Goal: Check status: Check status

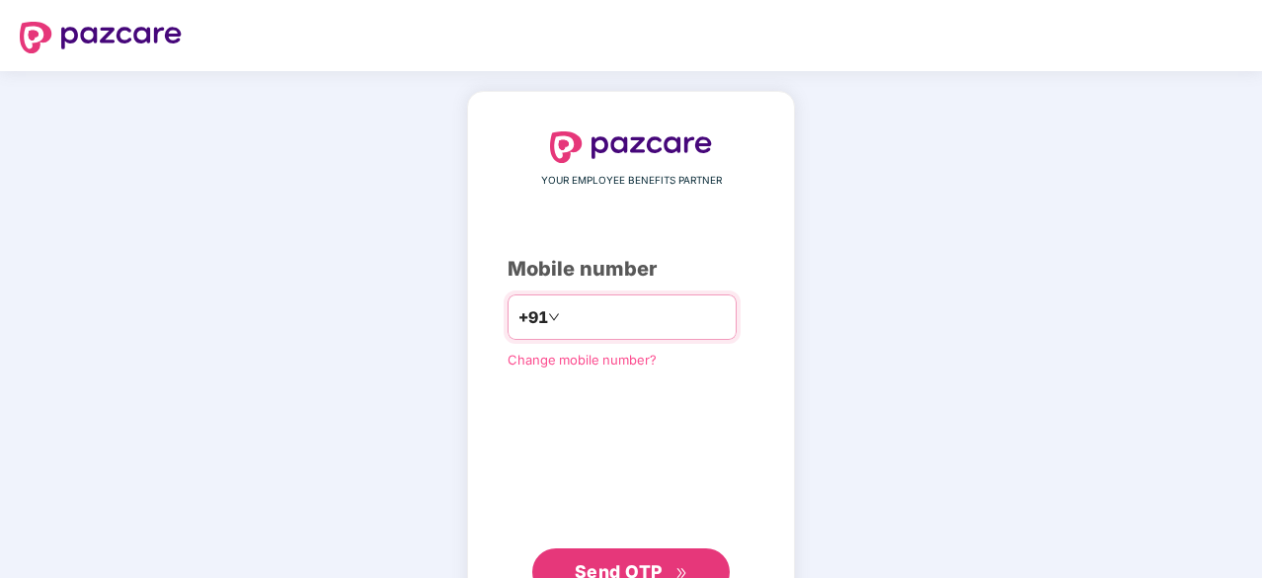
click at [594, 325] on input "number" at bounding box center [645, 317] width 162 height 32
type input "**********"
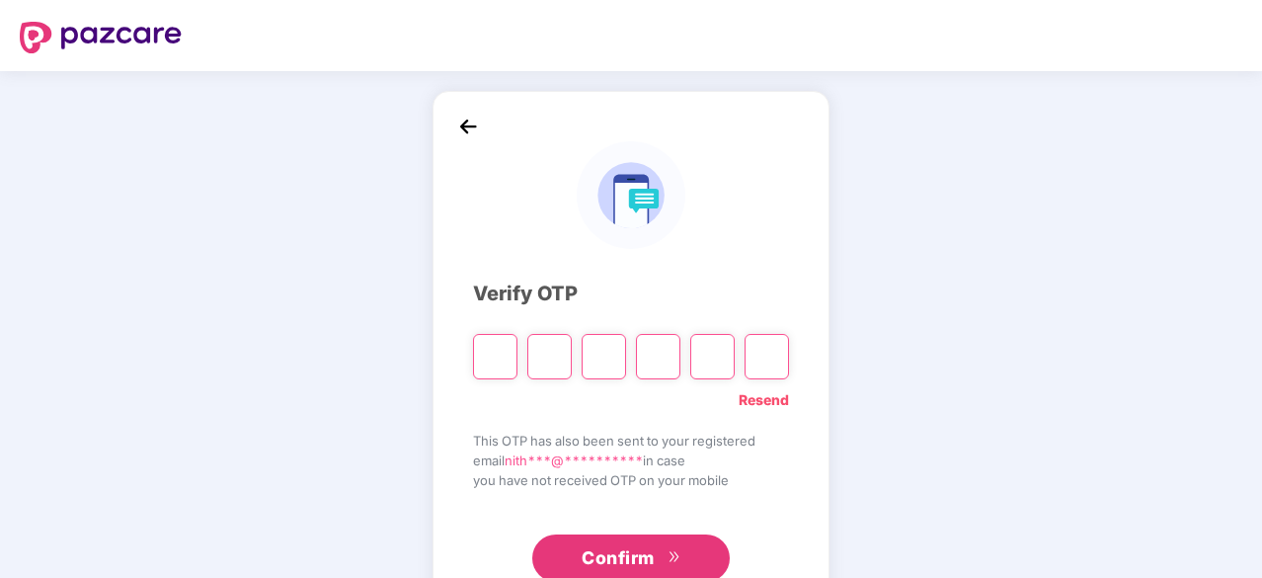
type input "*"
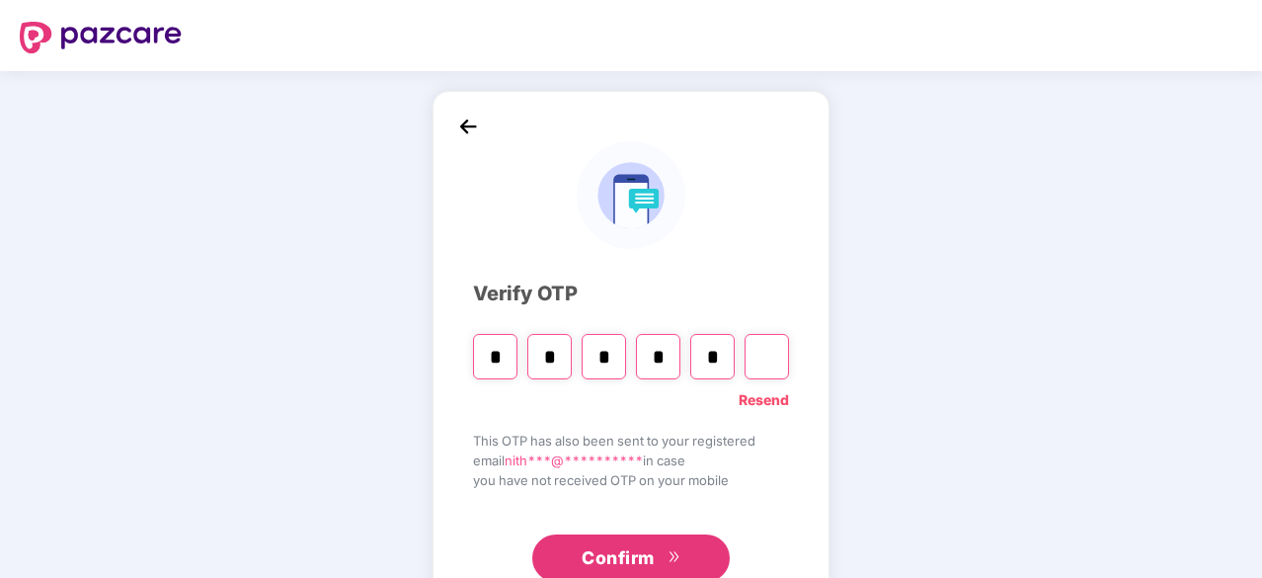
type input "*"
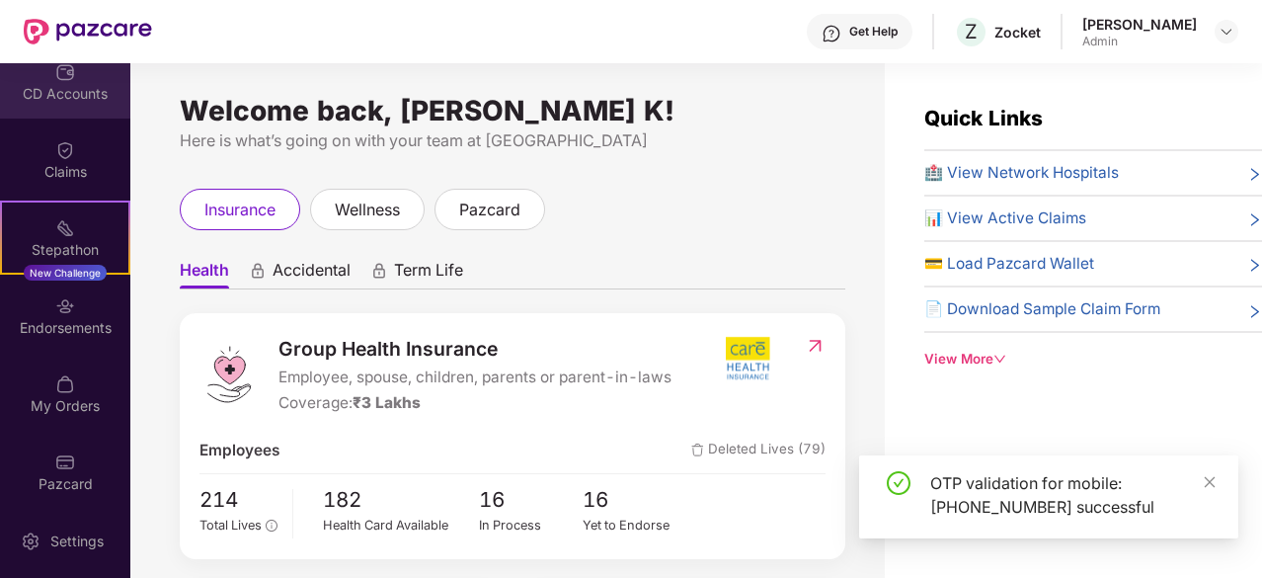
scroll to position [261, 0]
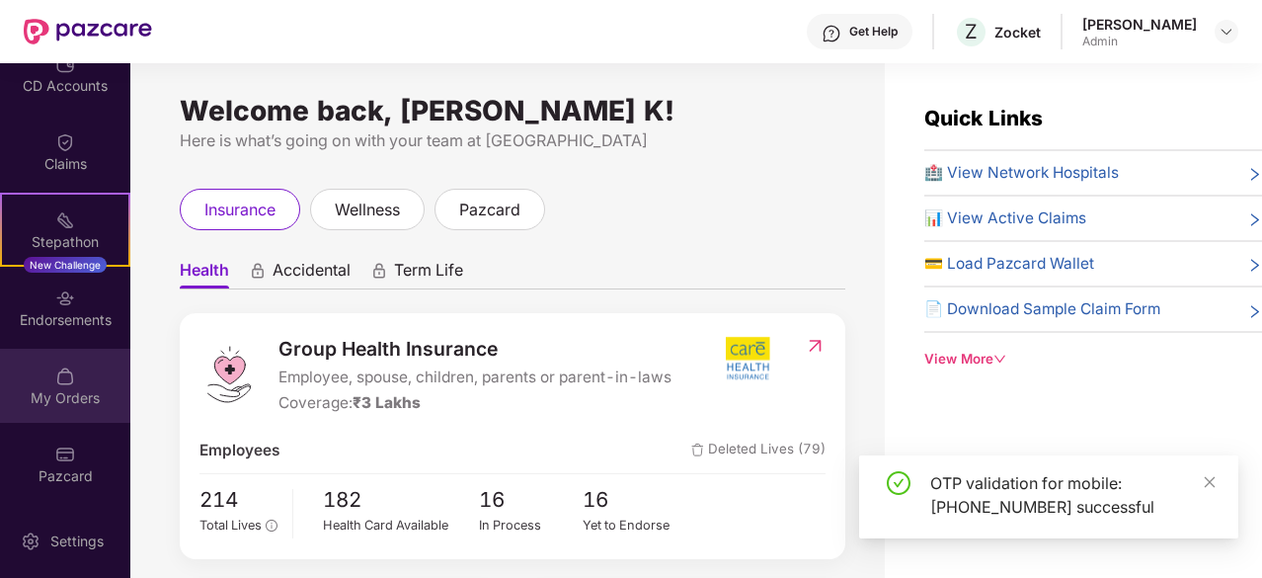
click at [91, 414] on div "My Orders" at bounding box center [65, 385] width 130 height 74
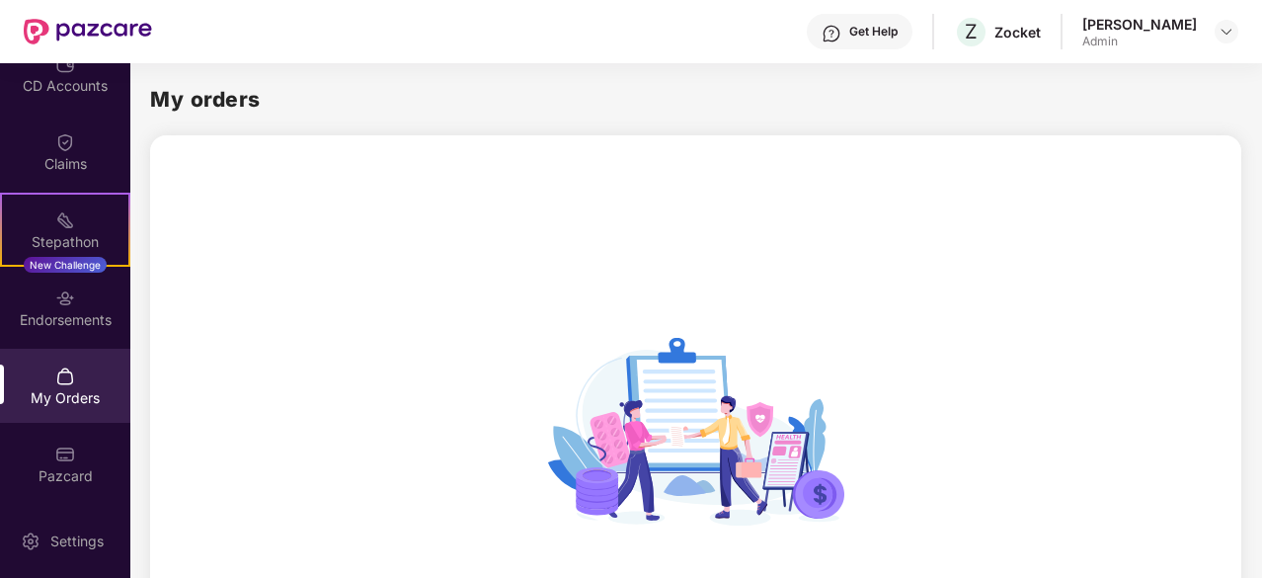
scroll to position [270, 0]
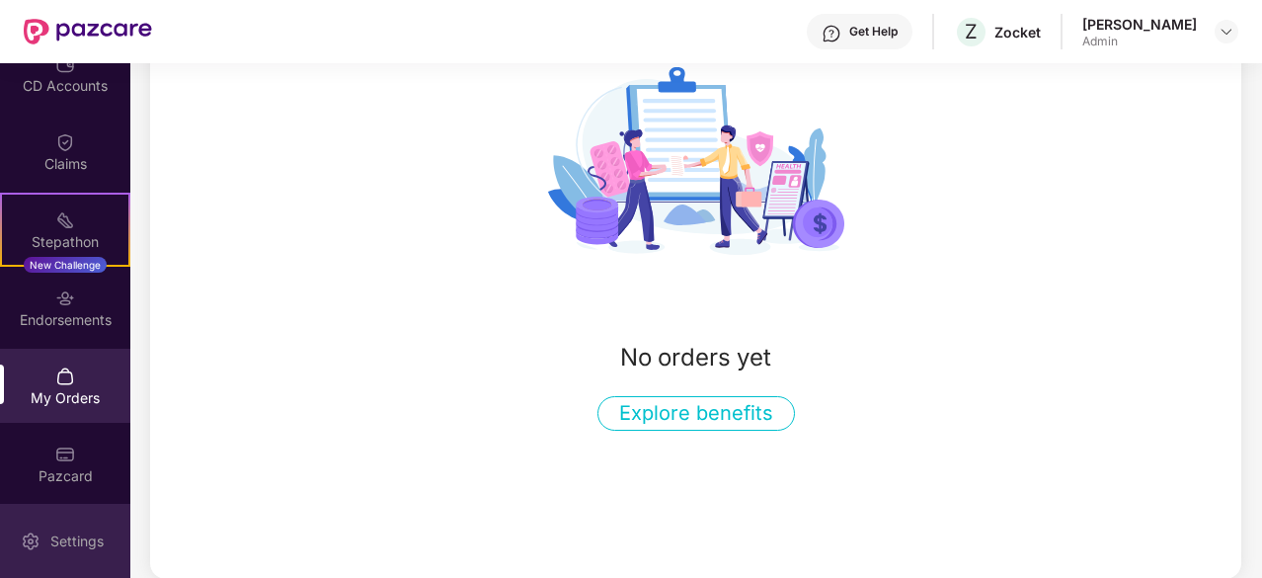
click at [73, 528] on div "Settings" at bounding box center [65, 540] width 130 height 74
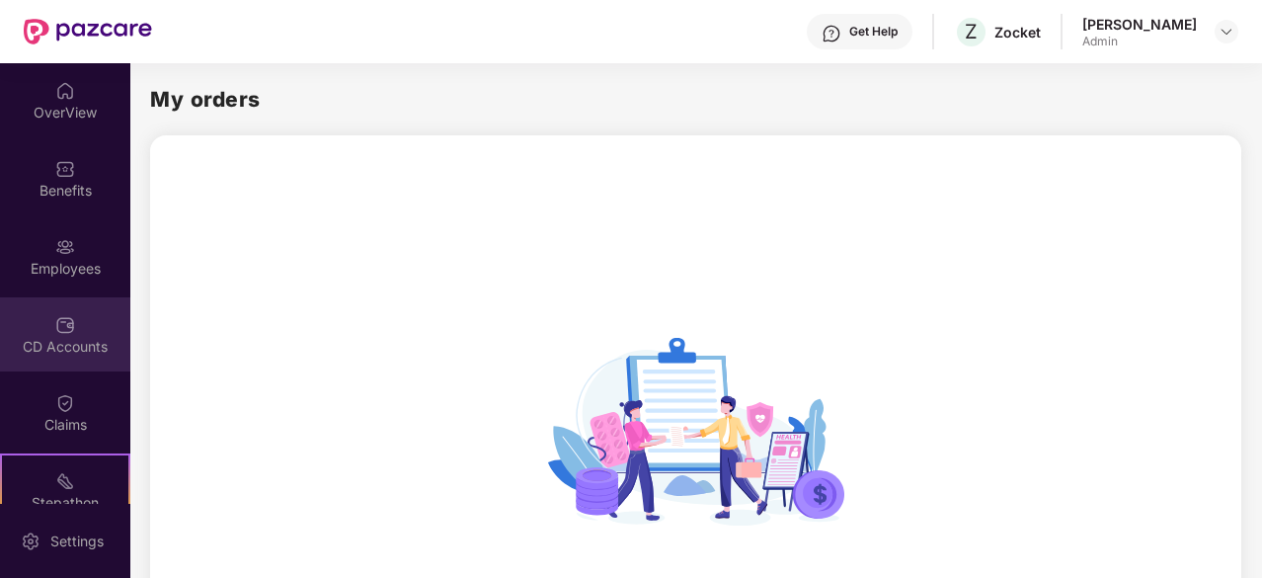
click at [57, 339] on div "CD Accounts" at bounding box center [65, 347] width 130 height 20
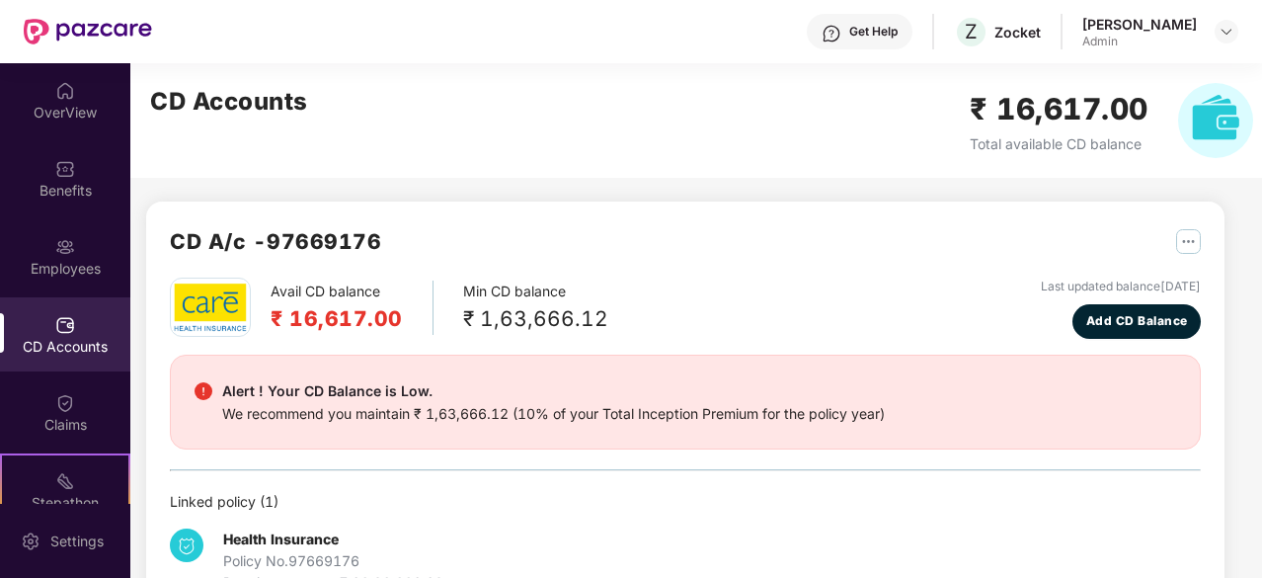
click at [1194, 241] on img "button" at bounding box center [1188, 241] width 25 height 25
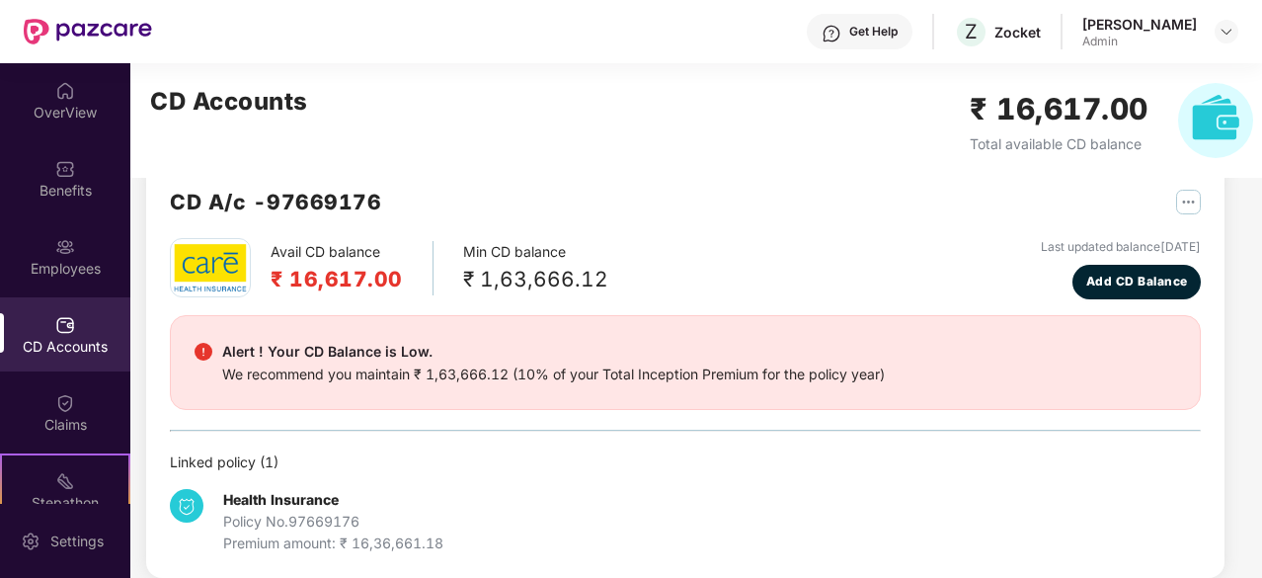
scroll to position [61, 0]
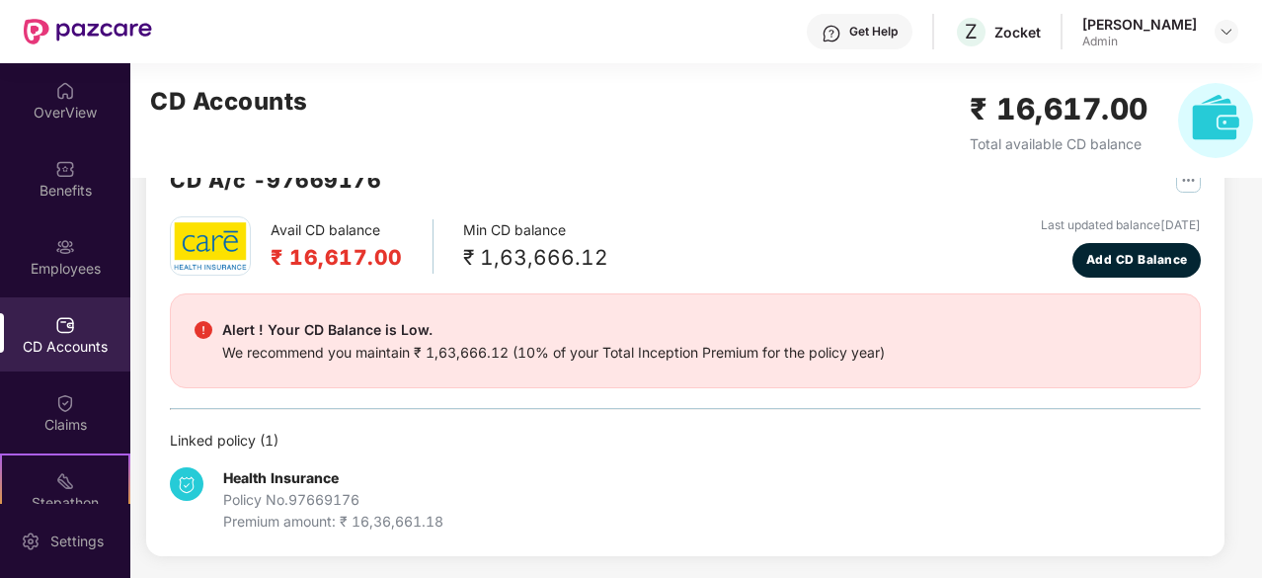
click at [1188, 184] on img "button" at bounding box center [1188, 180] width 25 height 25
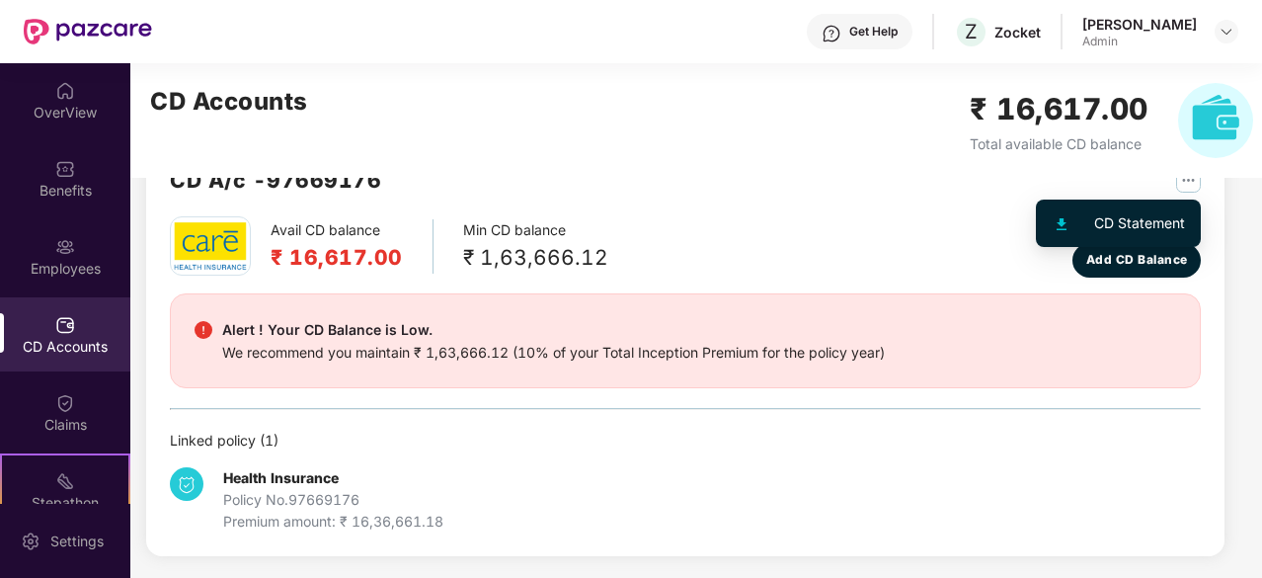
click at [1177, 208] on li "CD Statement" at bounding box center [1118, 222] width 157 height 39
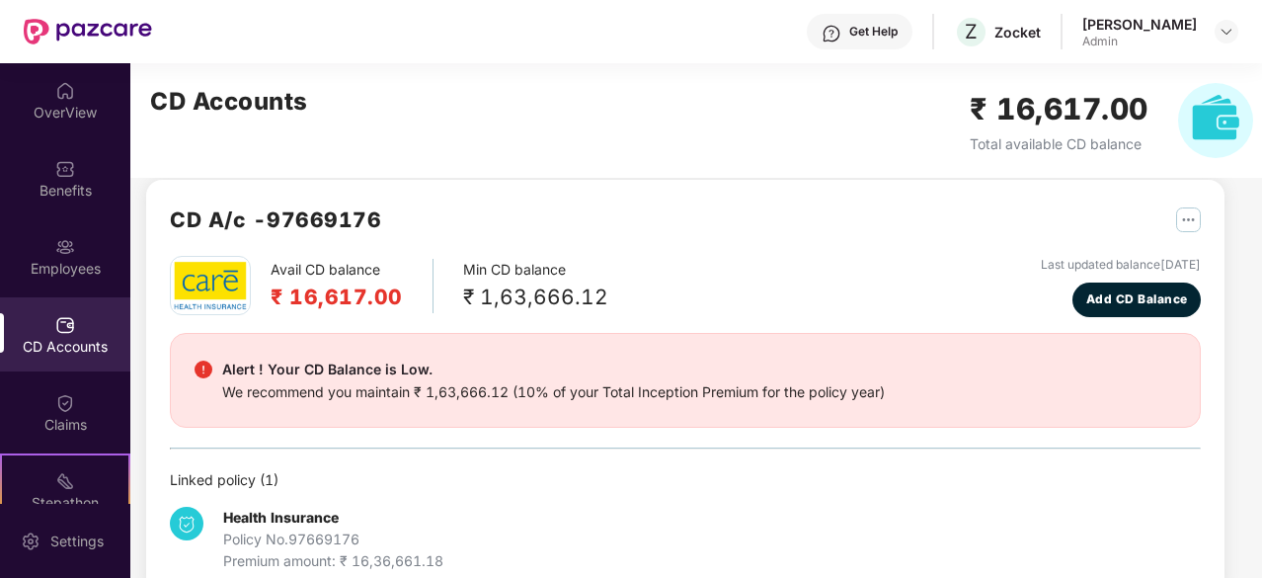
scroll to position [0, 0]
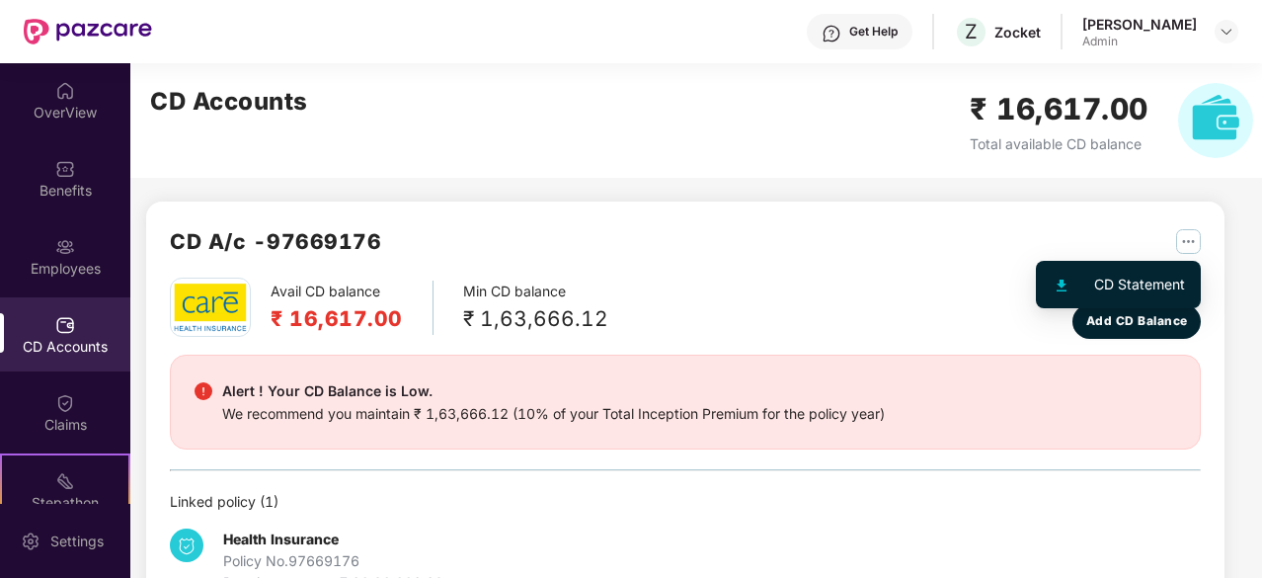
click at [1183, 246] on img "button" at bounding box center [1188, 241] width 25 height 25
click at [1129, 295] on li "CD Statement" at bounding box center [1118, 284] width 157 height 39
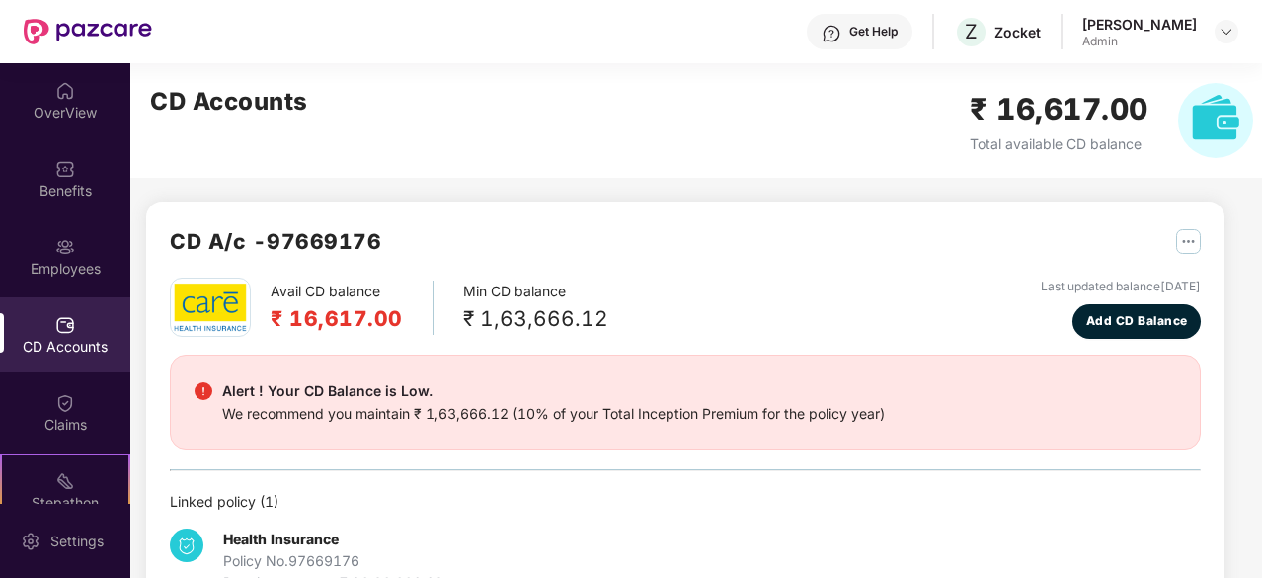
click at [1185, 245] on img "button" at bounding box center [1188, 241] width 25 height 25
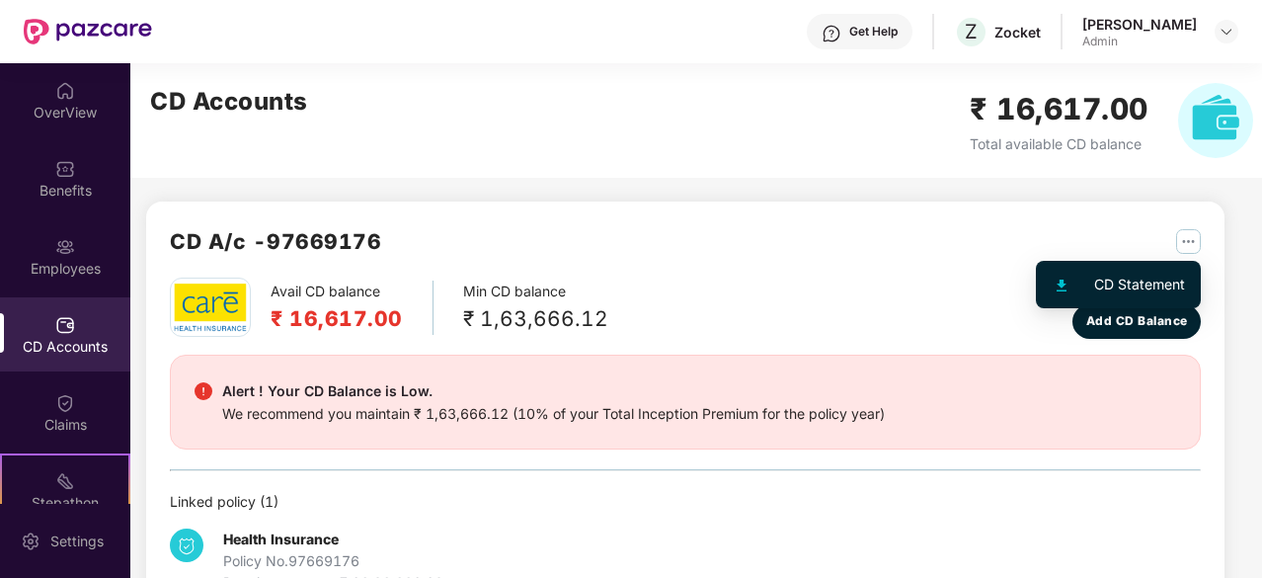
click at [1119, 280] on div "CD Statement" at bounding box center [1139, 284] width 91 height 22
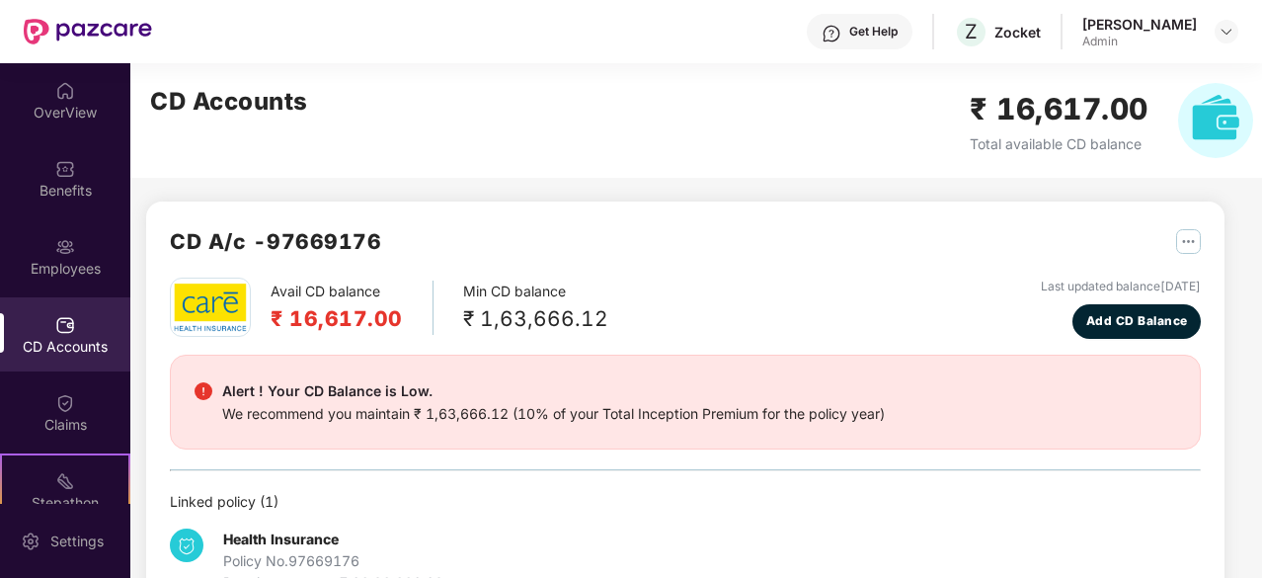
click at [1204, 129] on img at bounding box center [1215, 120] width 75 height 75
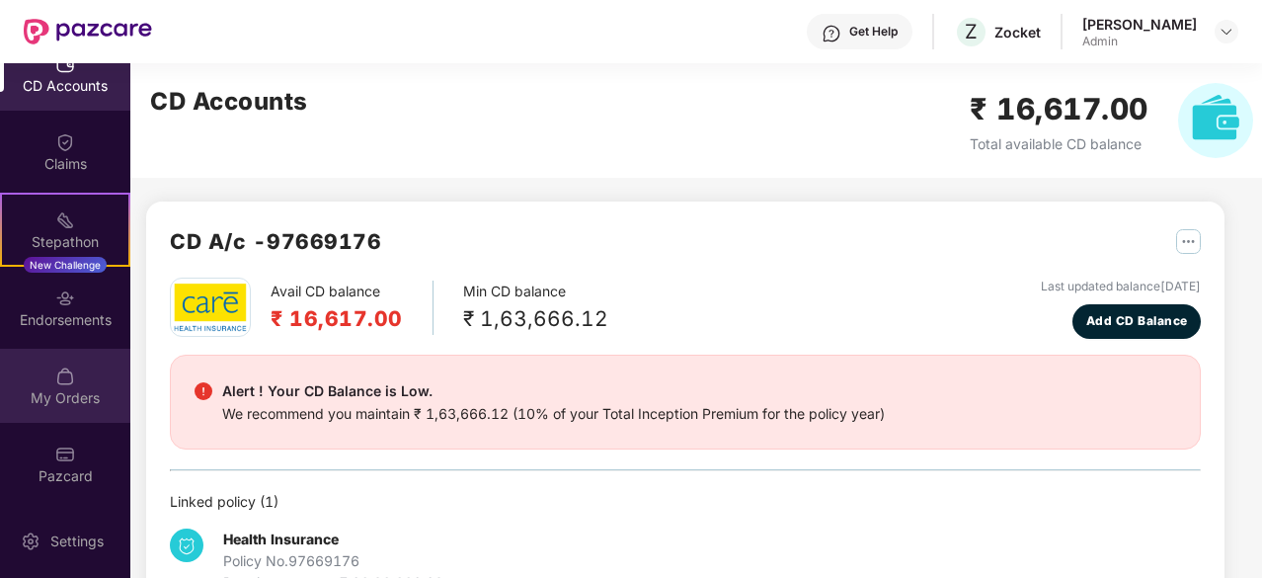
click at [69, 396] on div "My Orders" at bounding box center [65, 398] width 130 height 20
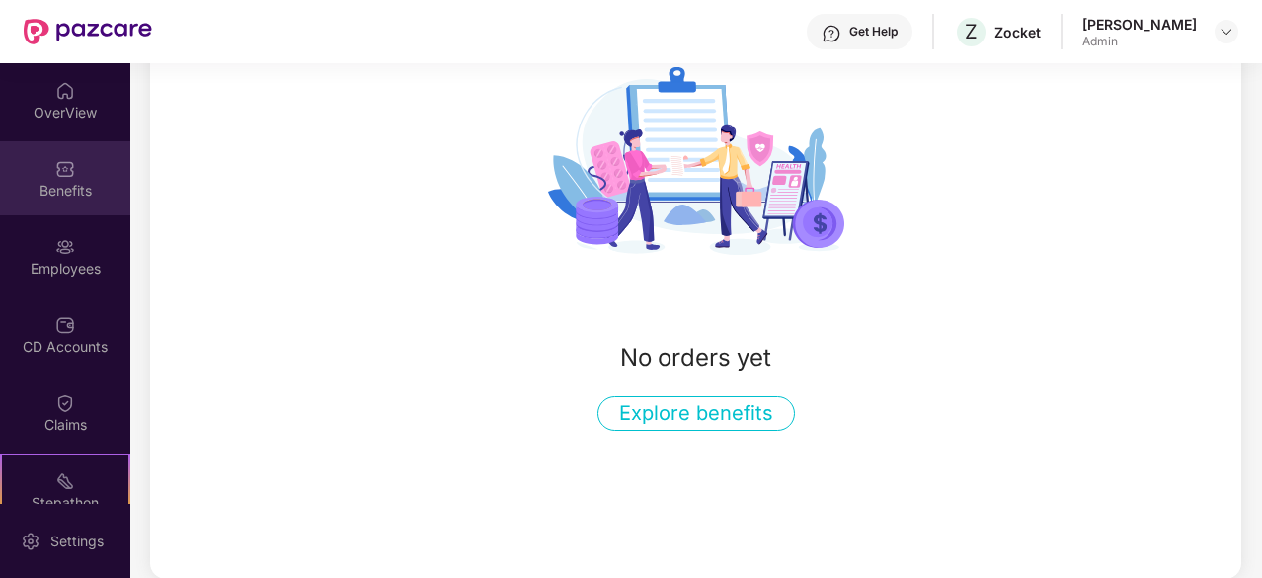
click at [56, 175] on img at bounding box center [65, 169] width 20 height 20
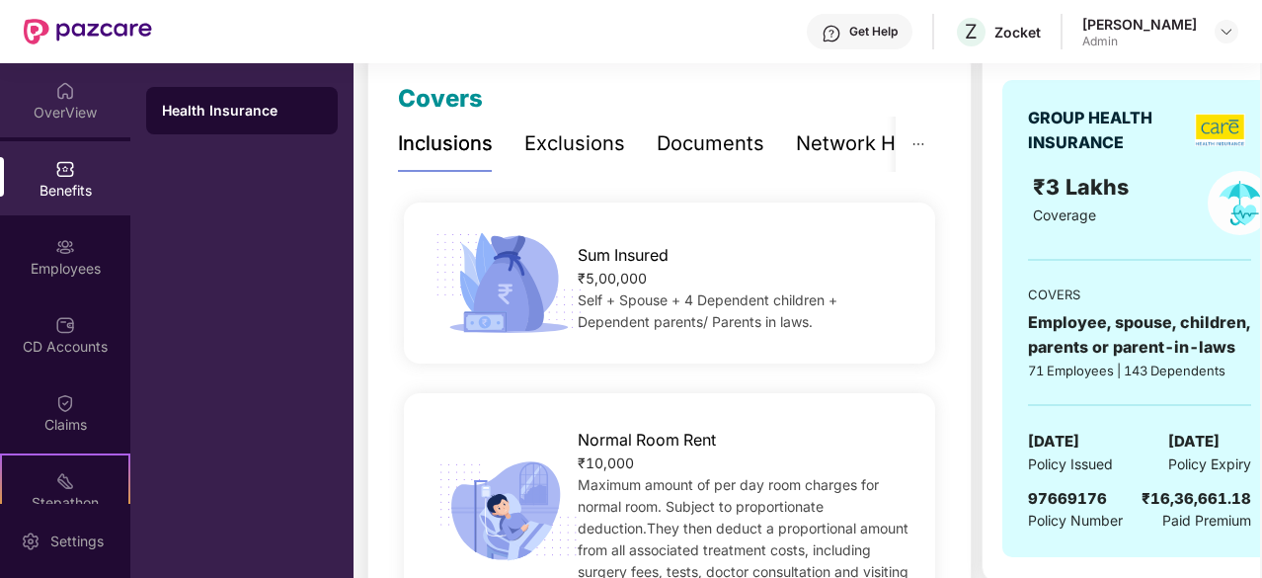
click at [62, 116] on div "OverView" at bounding box center [65, 113] width 130 height 20
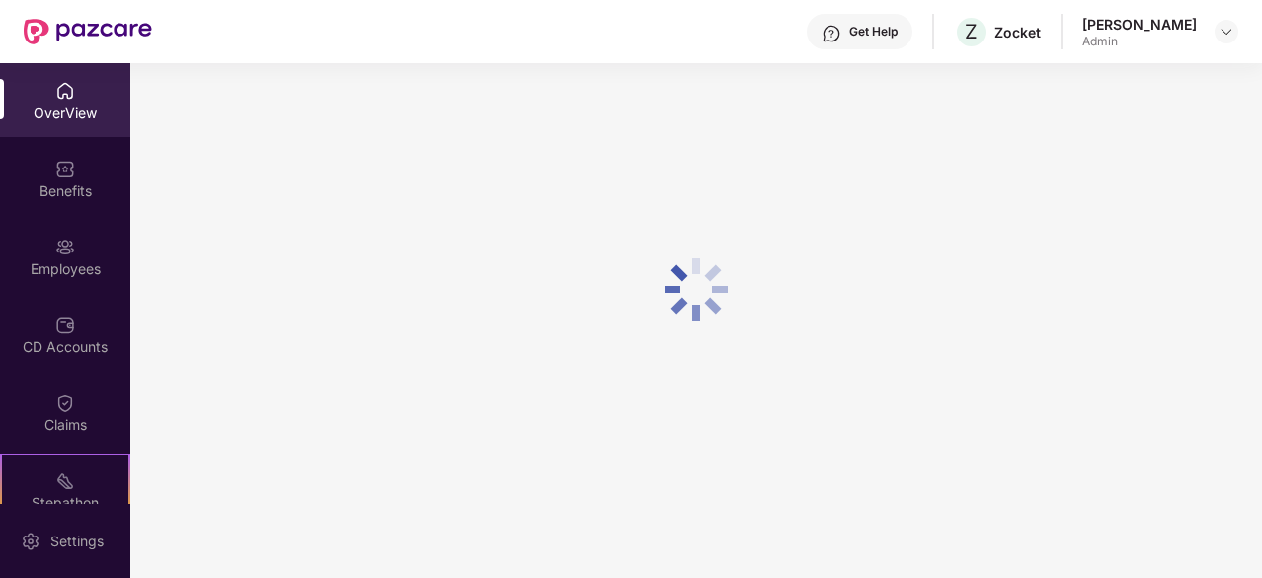
scroll to position [63, 0]
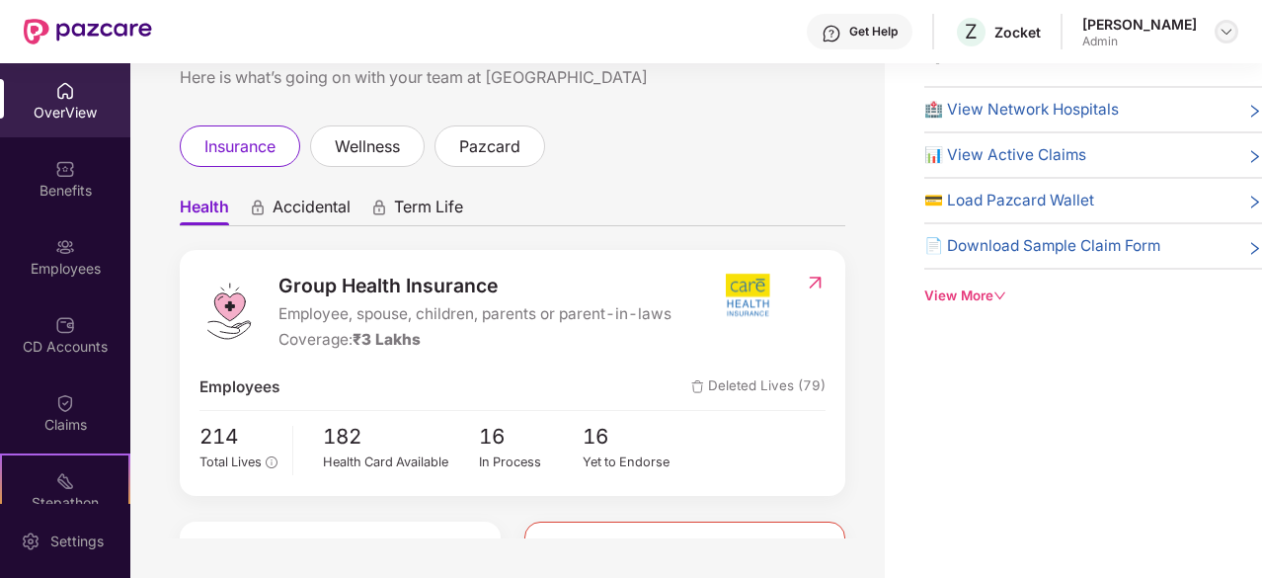
click at [1217, 37] on div at bounding box center [1226, 32] width 24 height 24
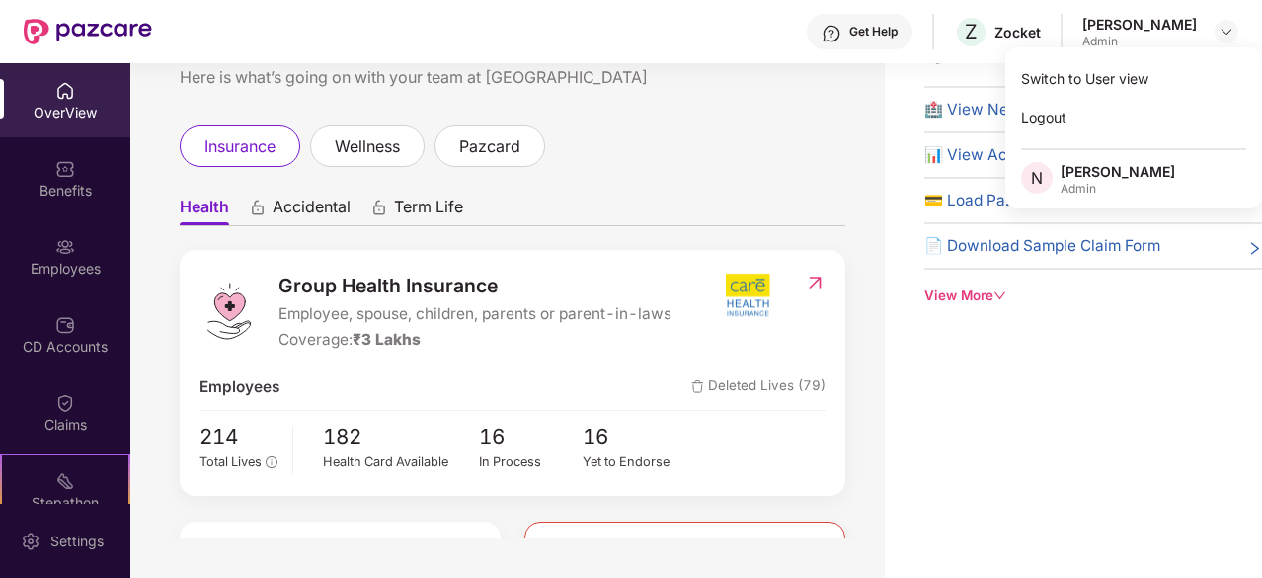
click at [642, 198] on ul "Health Accidental Term Life" at bounding box center [512, 206] width 665 height 39
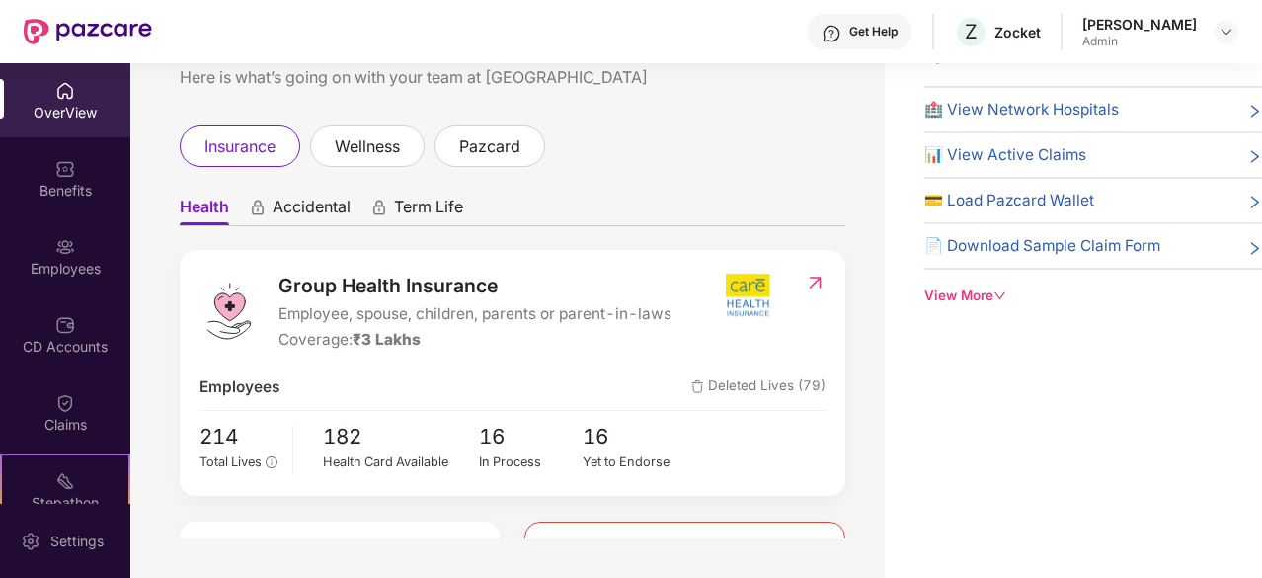
scroll to position [0, 0]
